Goal: Communication & Community: Answer question/provide support

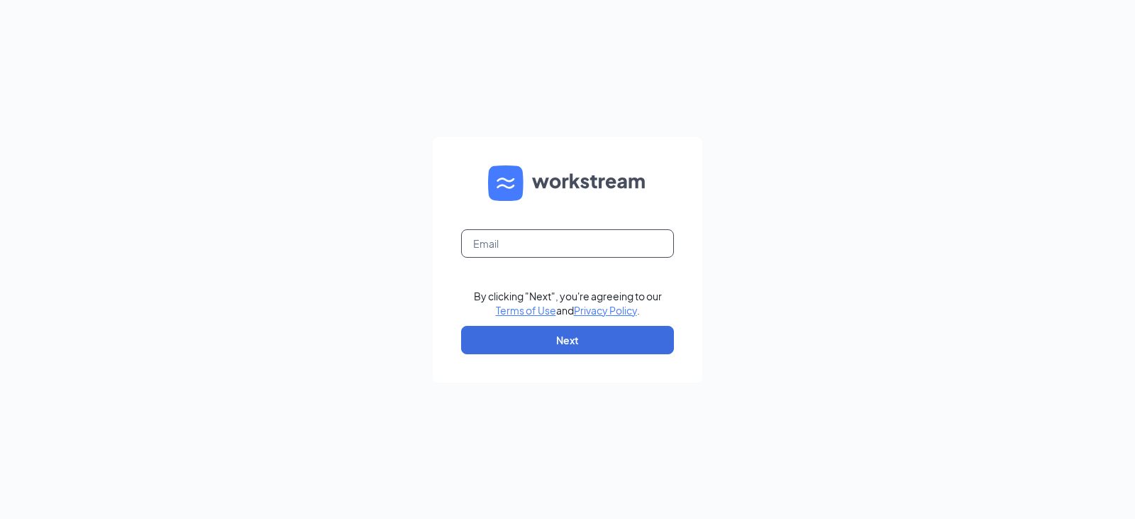
click at [516, 250] on input "text" at bounding box center [567, 243] width 213 height 28
type input "[PERSON_NAME][EMAIL_ADDRESS][PERSON_NAME][PERSON_NAME][DOMAIN_NAME]"
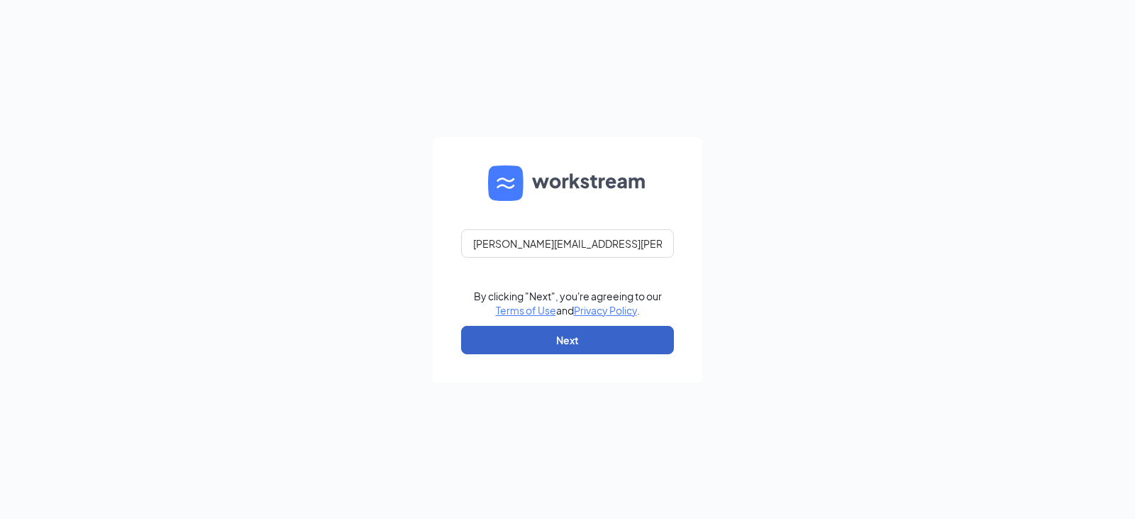
click at [581, 339] on button "Next" at bounding box center [567, 340] width 213 height 28
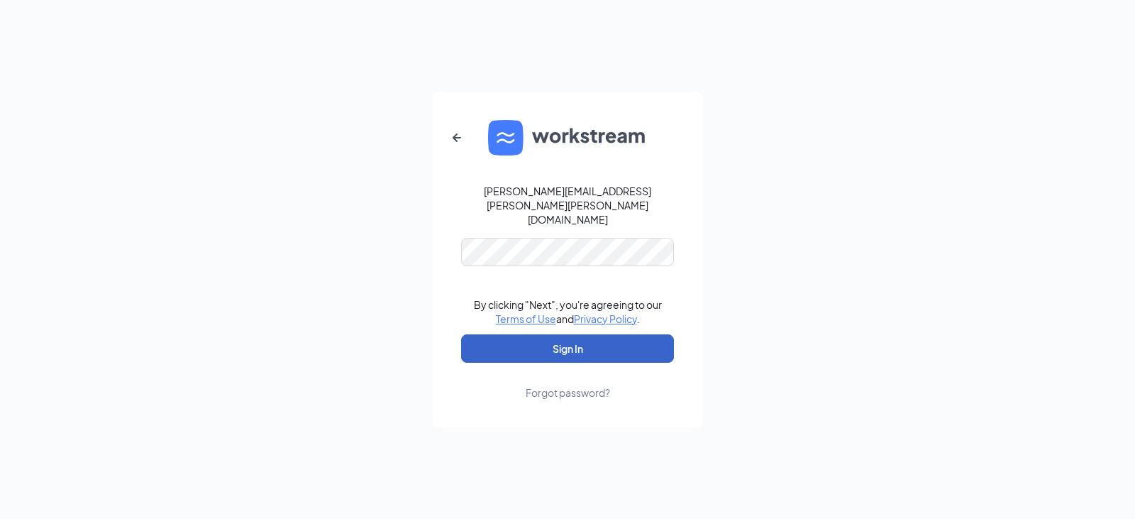
click at [607, 335] on button "Sign In" at bounding box center [567, 348] width 213 height 28
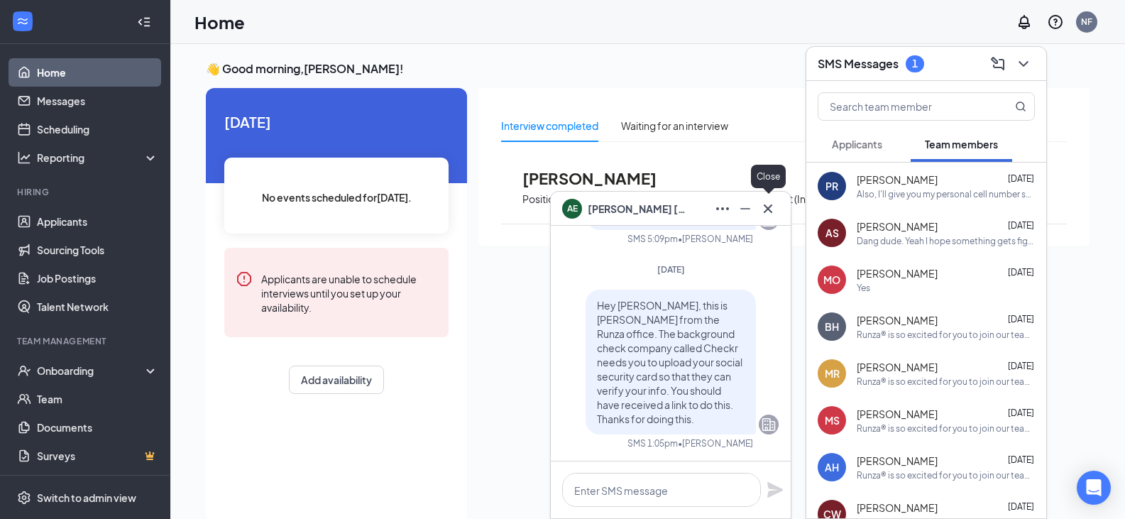
click at [767, 205] on icon "Cross" at bounding box center [767, 208] width 17 height 17
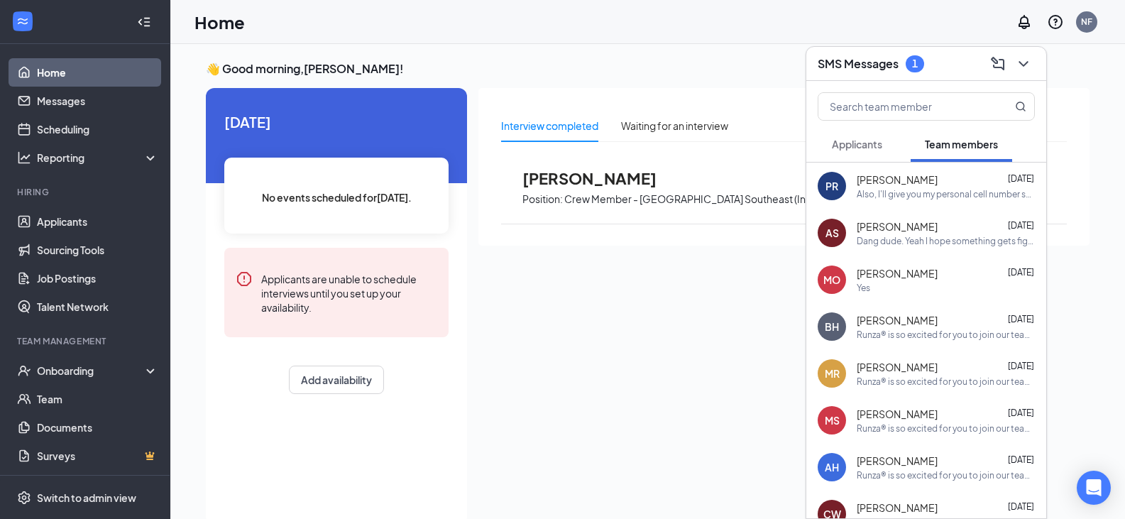
click at [848, 159] on button "Applicants" at bounding box center [856, 143] width 79 height 35
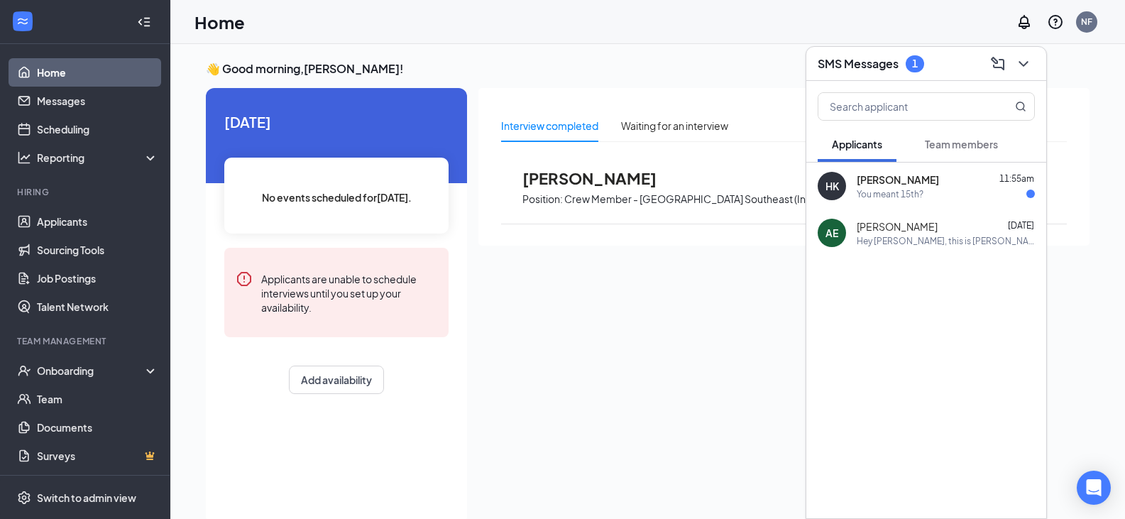
click at [884, 187] on div "[PERSON_NAME] 11:55am You meant 15th?" at bounding box center [945, 186] width 178 height 28
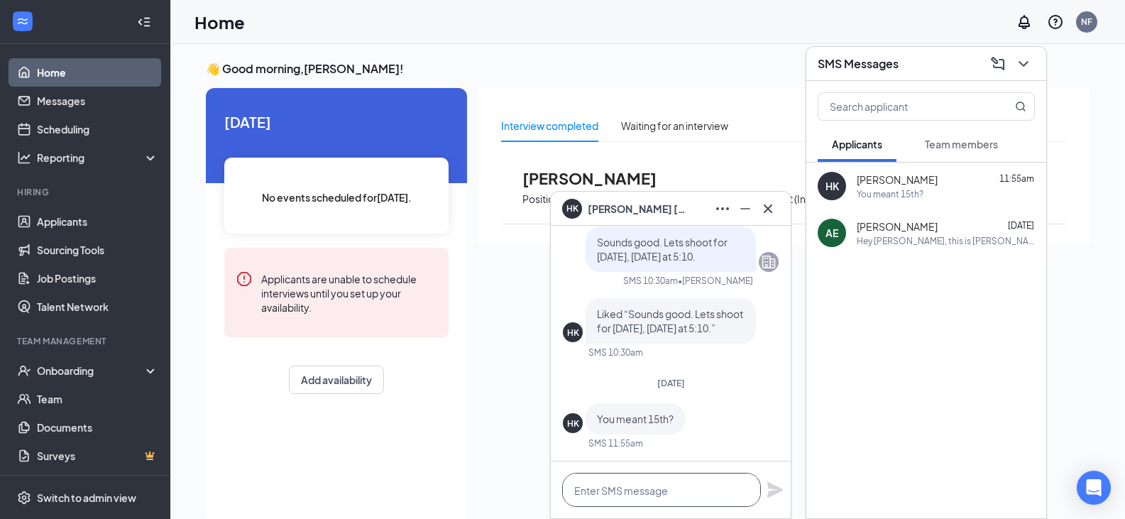
click at [657, 499] on textarea at bounding box center [661, 490] width 199 height 34
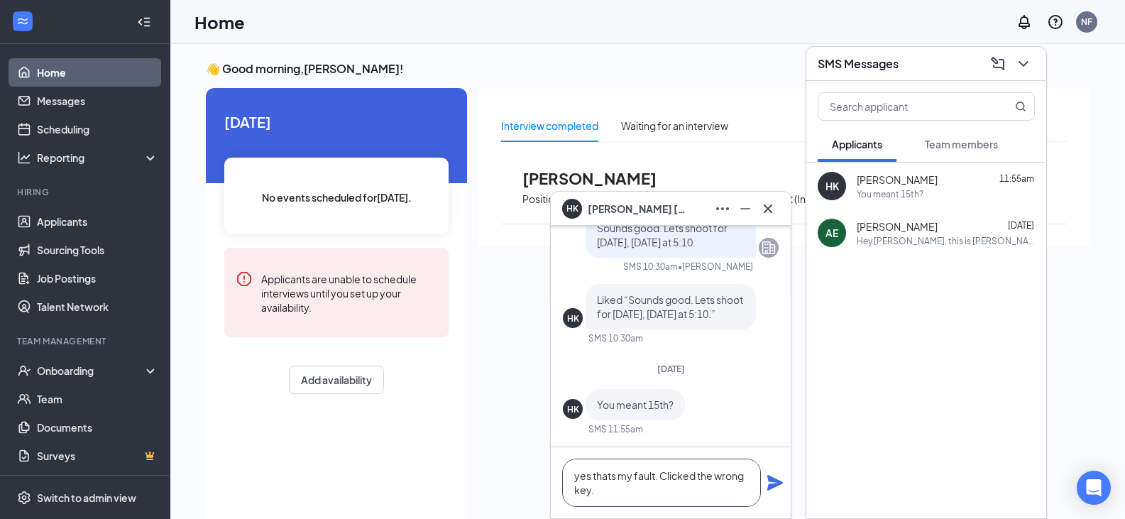
type textarea "yes thats my fault. Clicked the wrong key."
click at [769, 487] on icon "Plane" at bounding box center [775, 483] width 16 height 16
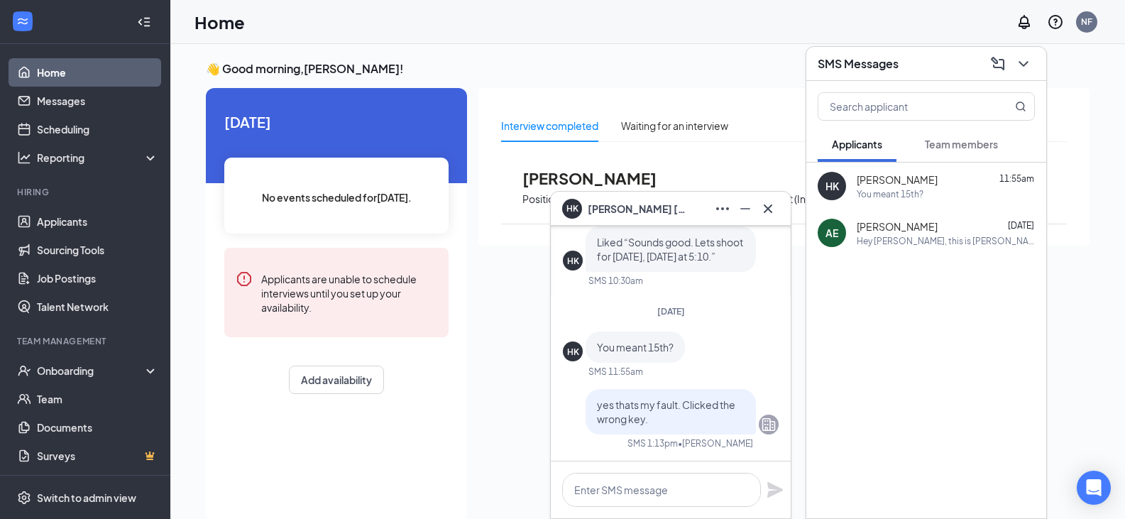
scroll to position [0, 0]
click at [771, 207] on icon "Cross" at bounding box center [767, 208] width 17 height 17
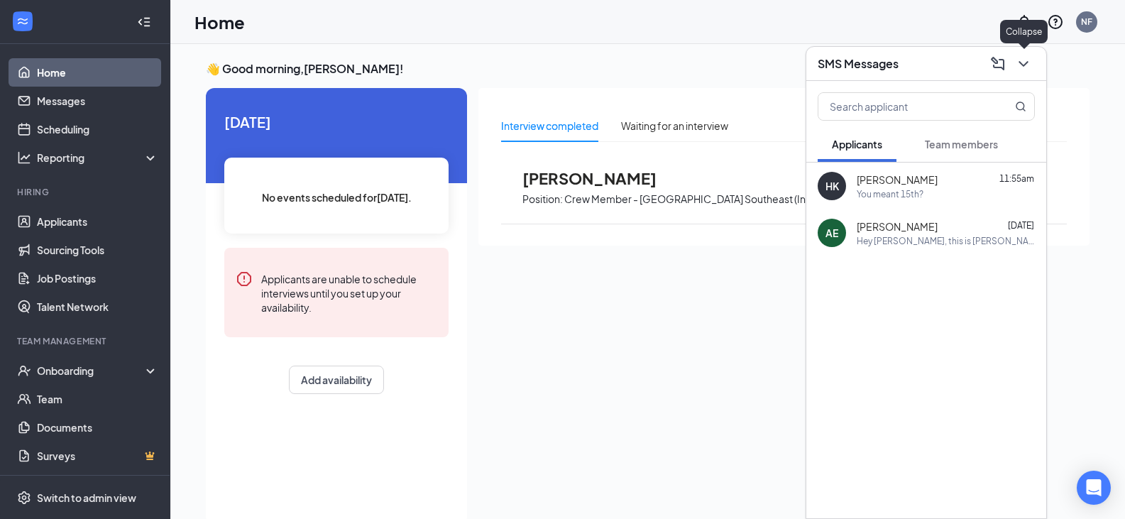
click at [1026, 67] on icon "ChevronDown" at bounding box center [1023, 63] width 17 height 17
